Goal: Task Accomplishment & Management: Complete application form

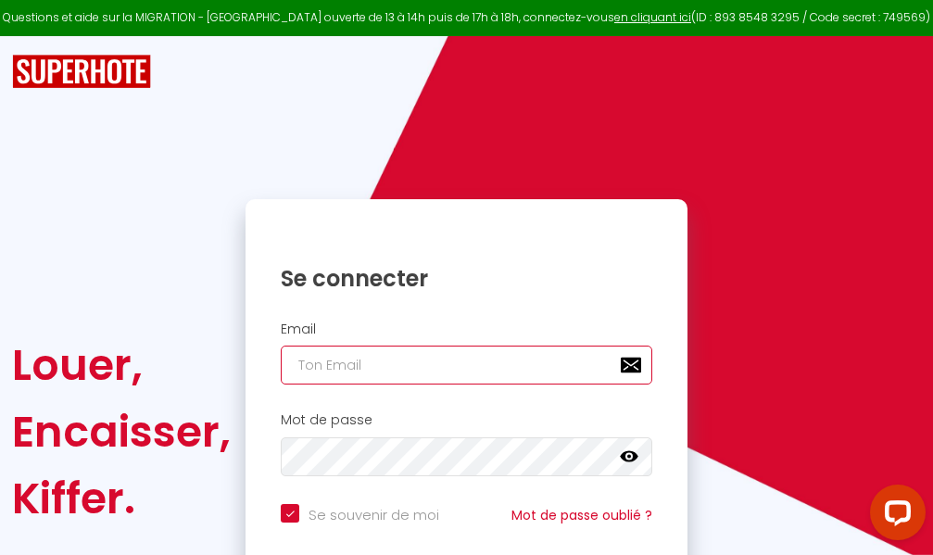
click at [543, 365] on input "email" at bounding box center [467, 365] width 372 height 39
type input "m"
checkbox input "true"
type input "ma"
checkbox input "true"
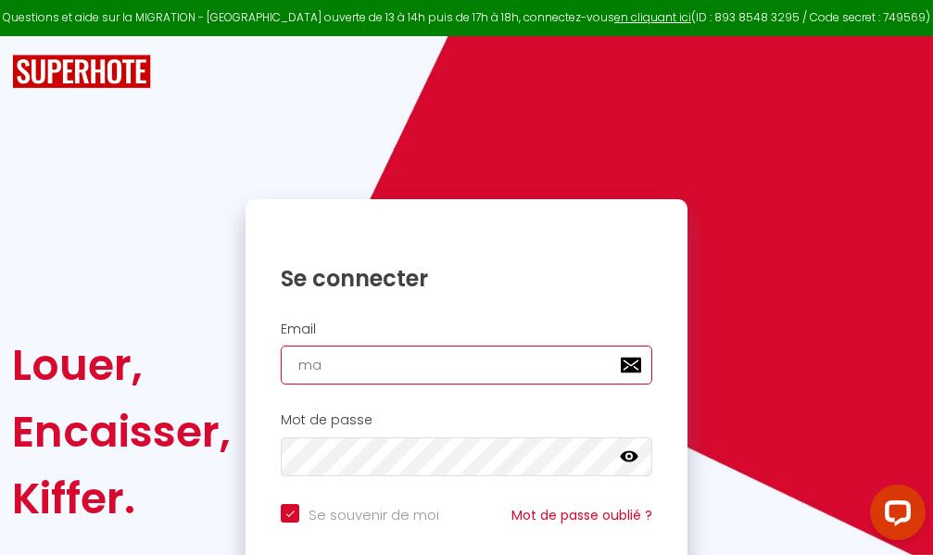
type input "mar"
checkbox input "true"
type input "marc"
checkbox input "true"
type input "marcd"
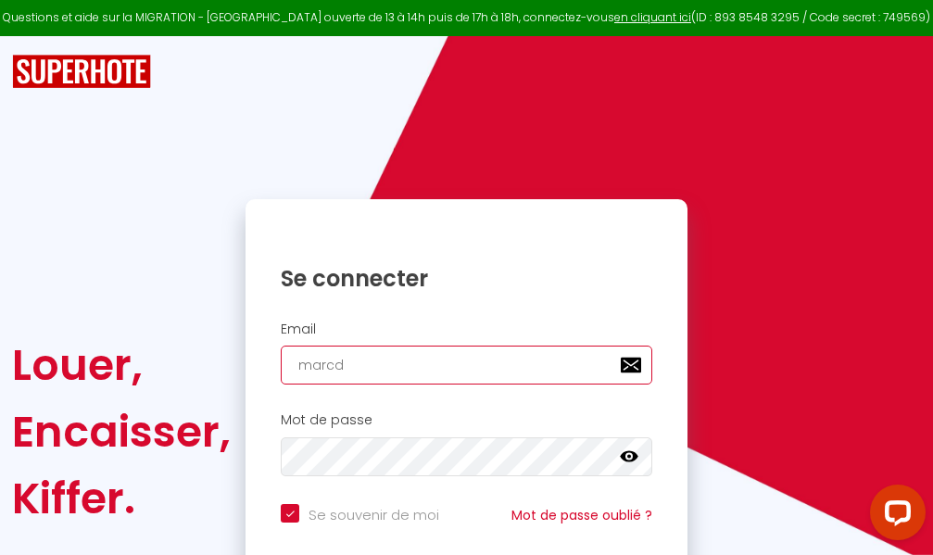
checkbox input "true"
type input "marcdp"
checkbox input "true"
type input "marcdpo"
checkbox input "true"
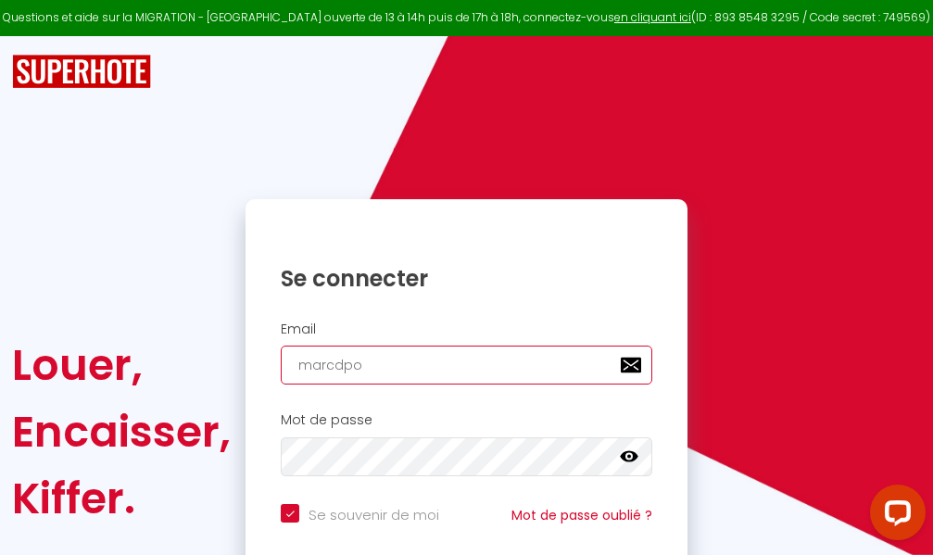
type input "marcdpoz"
checkbox input "true"
type input "marcdpoz."
checkbox input "true"
type input "marcdpoz.l"
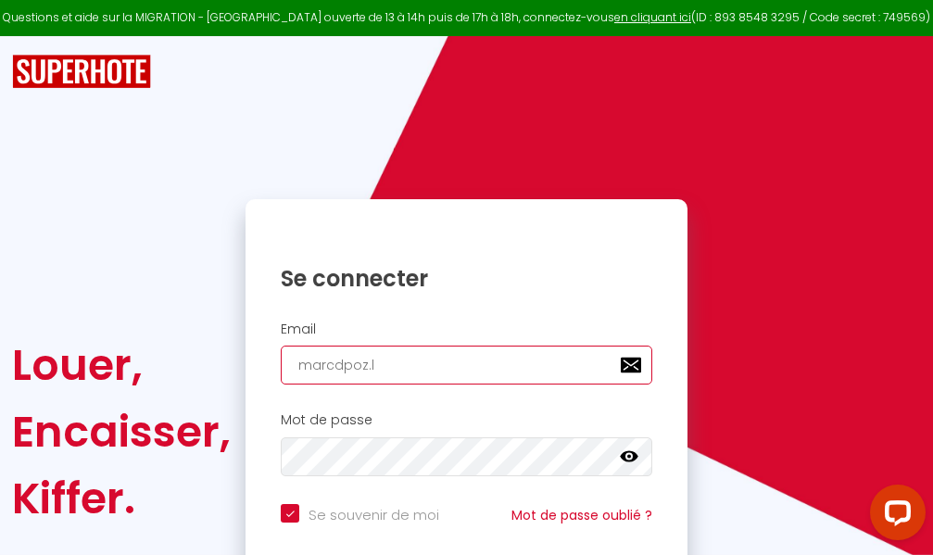
checkbox input "true"
type input "marcdpoz.lo"
checkbox input "true"
type input "marcdpoz.loc"
checkbox input "true"
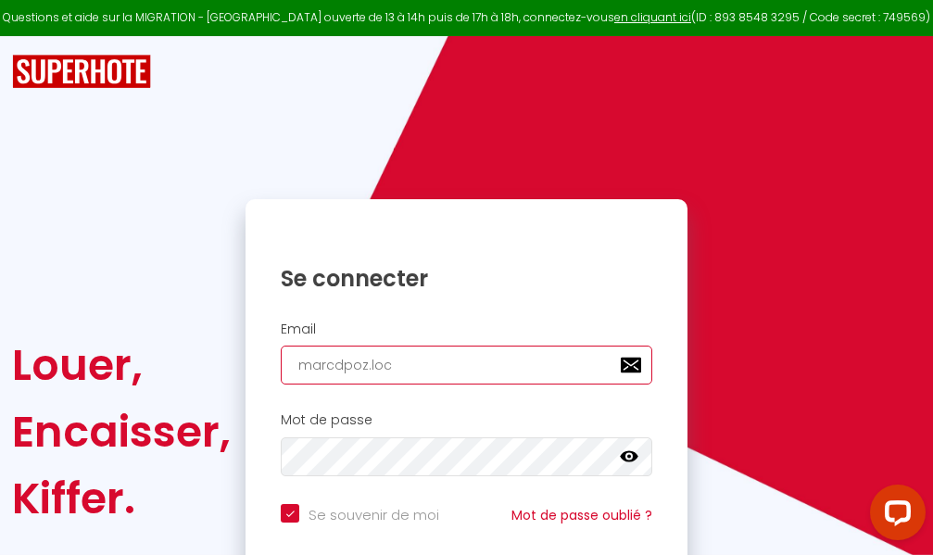
type input "marcdpoz.loca"
checkbox input "true"
type input "marcdpoz.locat"
checkbox input "true"
type input "marcdpoz.locati"
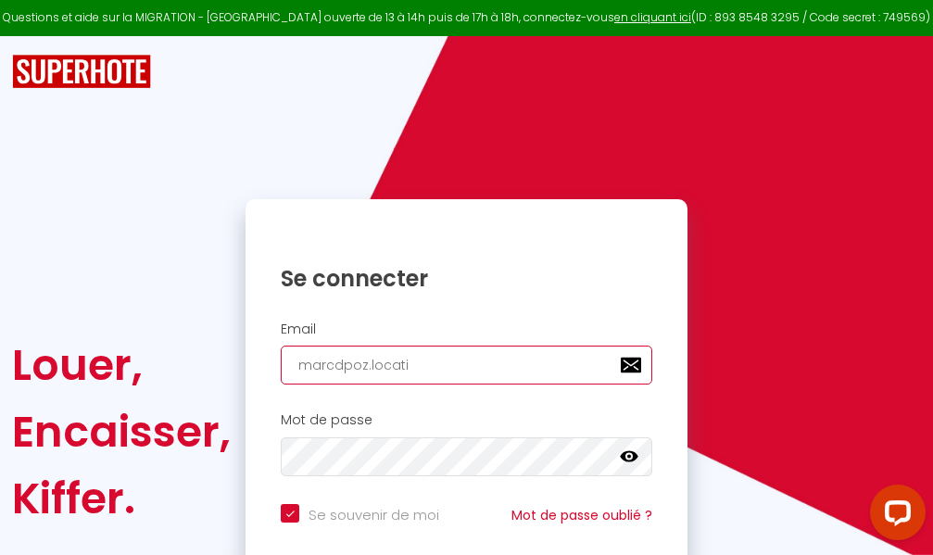
checkbox input "true"
type input "marcdpoz.locatio"
checkbox input "true"
type input "marcdpoz.location"
checkbox input "true"
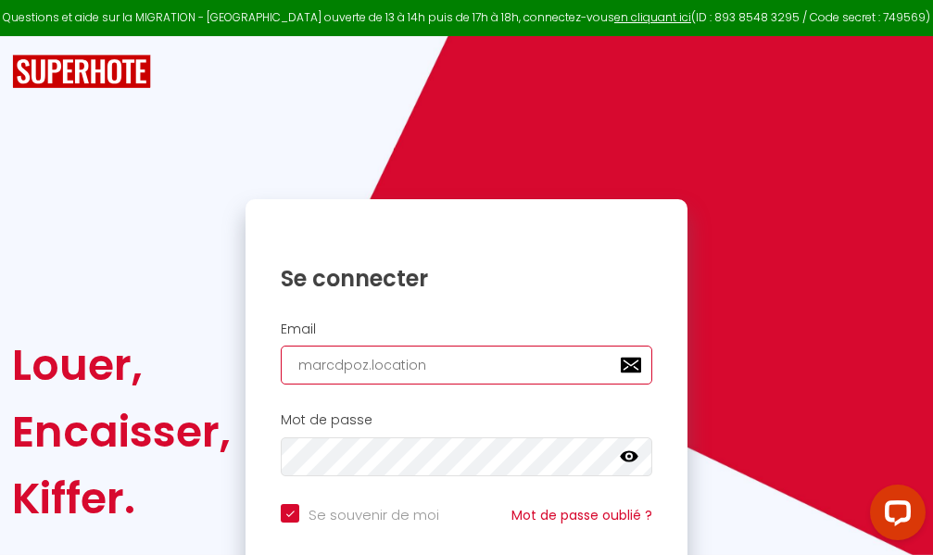
type input "marcdpoz.location@"
checkbox input "true"
type input "marcdpoz.location@g"
checkbox input "true"
type input "marcdpoz.location@gm"
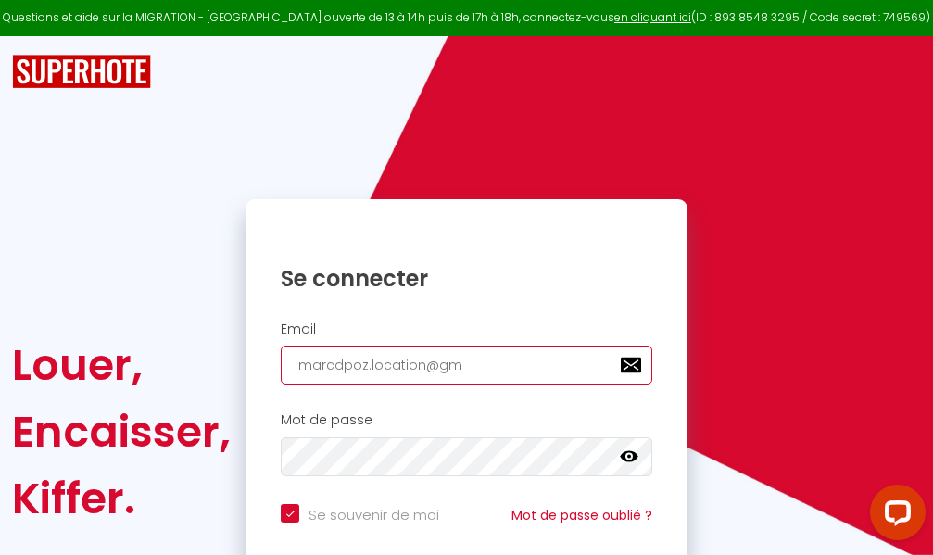
checkbox input "true"
type input "marcdpoz.location@gma"
checkbox input "true"
type input "marcdpoz.location@gmai"
checkbox input "true"
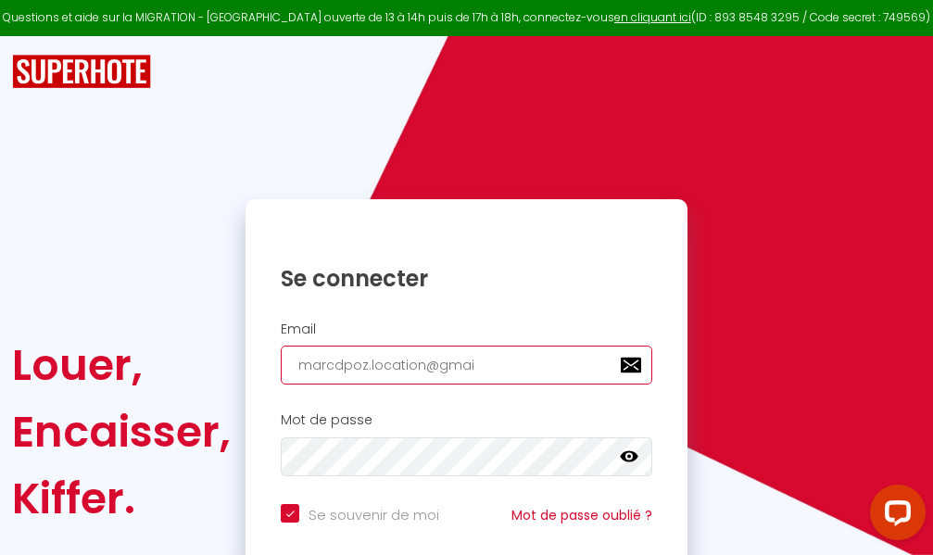
type input "[EMAIL_ADDRESS]"
checkbox input "true"
type input "[EMAIL_ADDRESS]."
checkbox input "true"
type input "marcdpoz.location@gmail.c"
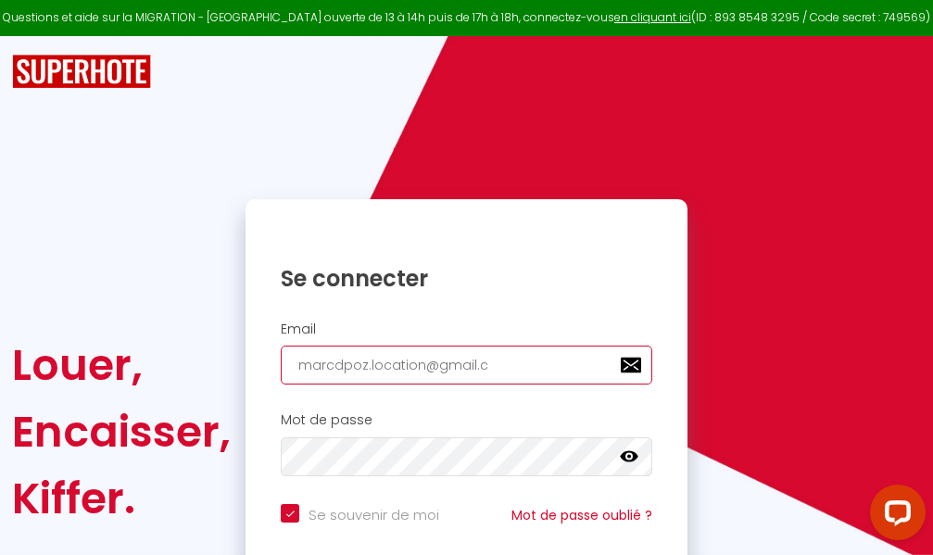
checkbox input "true"
type input "[EMAIL_ADDRESS][DOMAIN_NAME]"
checkbox input "true"
type input "[EMAIL_ADDRESS][DOMAIN_NAME]"
checkbox input "true"
